Goal: Task Accomplishment & Management: Manage account settings

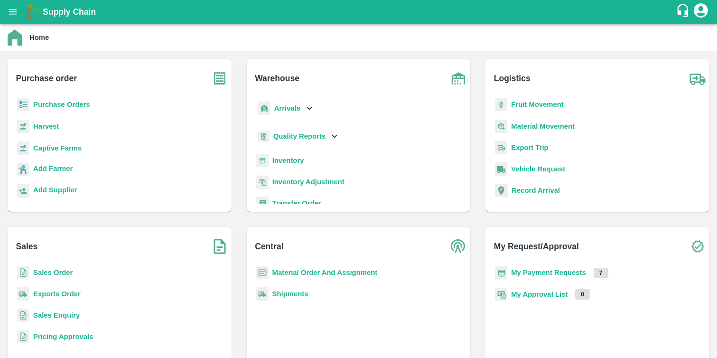
click at [52, 102] on b "Purchase Orders" at bounding box center [61, 105] width 57 height 8
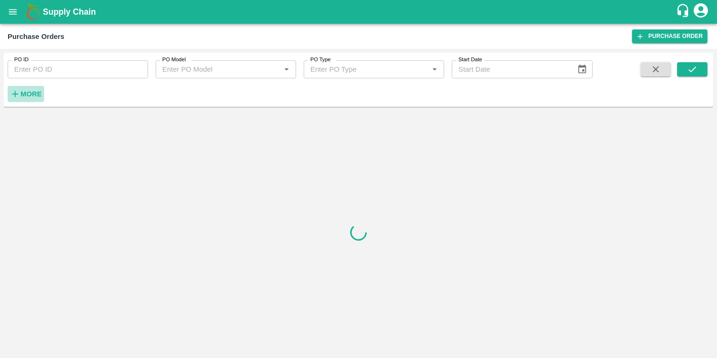
click at [20, 94] on strong "More" at bounding box center [30, 94] width 21 height 8
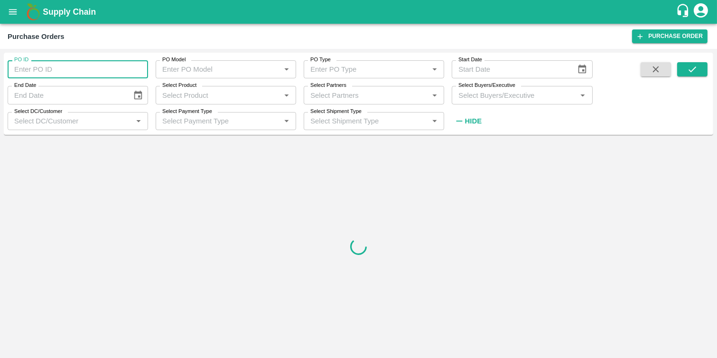
click at [40, 68] on input "PO ID" at bounding box center [78, 69] width 140 height 18
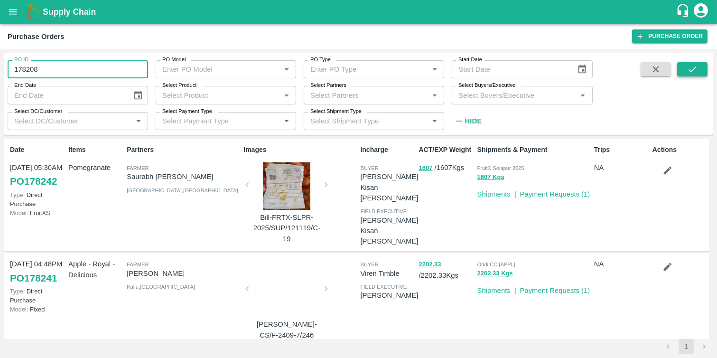
type input "178208"
click at [696, 69] on icon "submit" at bounding box center [692, 69] width 10 height 10
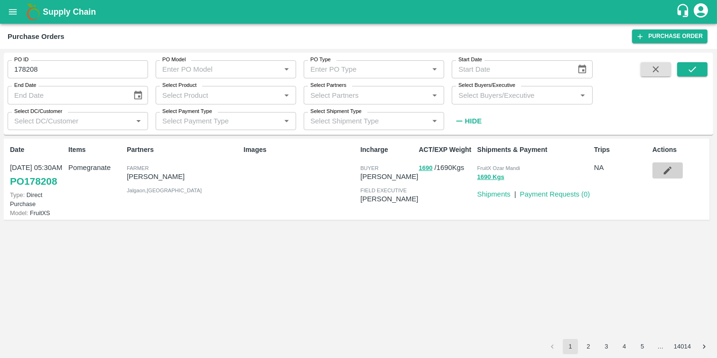
click at [667, 171] on icon "button" at bounding box center [668, 171] width 8 height 8
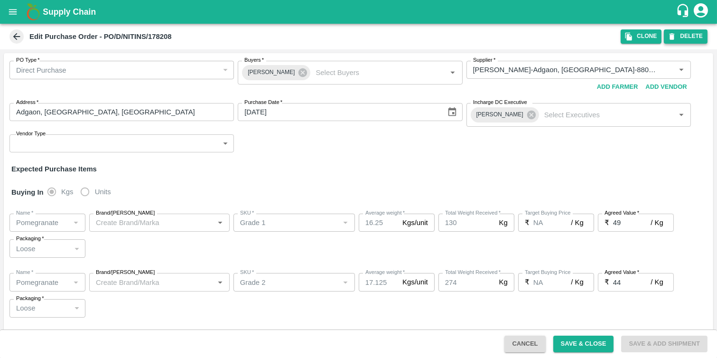
click at [688, 41] on button "DELETE" at bounding box center [686, 36] width 44 height 14
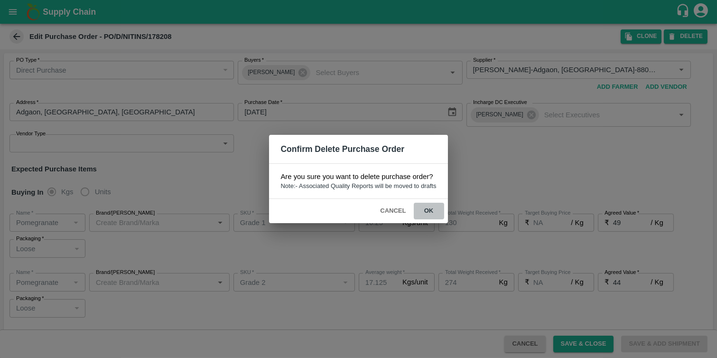
click at [435, 206] on button "ok" at bounding box center [429, 211] width 30 height 17
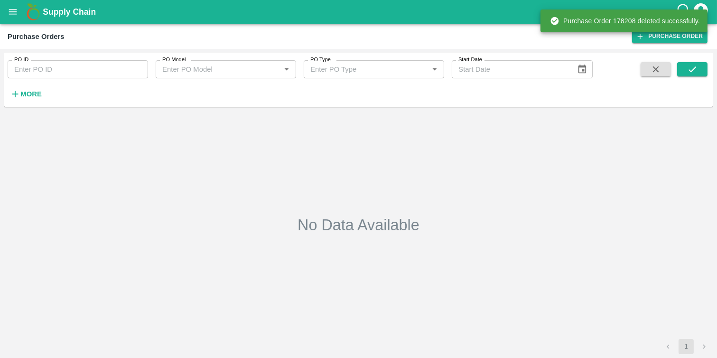
type input "178208"
click at [428, 210] on div "No Data Available" at bounding box center [359, 224] width 702 height 221
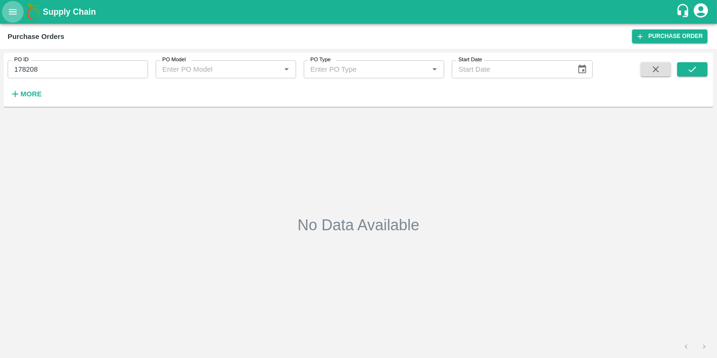
click at [8, 13] on icon "open drawer" at bounding box center [13, 12] width 10 height 10
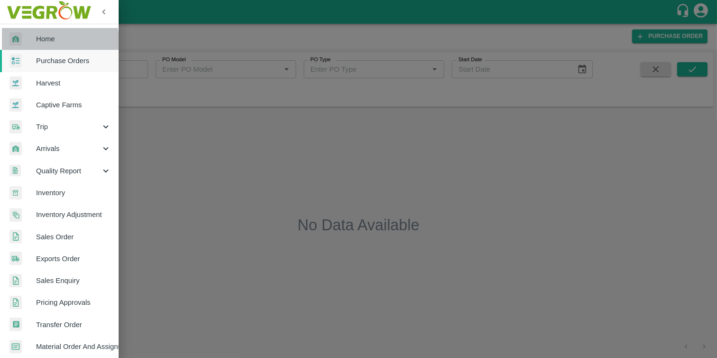
click at [38, 45] on link "Home" at bounding box center [59, 39] width 119 height 22
